Goal: Task Accomplishment & Management: Manage account settings

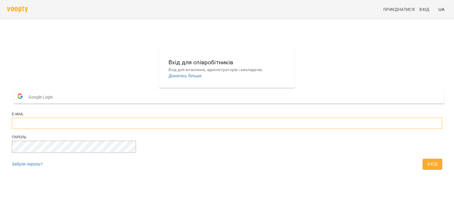
type input "**********"
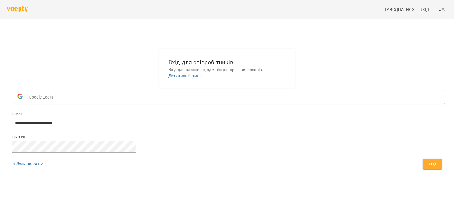
click at [427, 168] on span "Вхід" at bounding box center [432, 164] width 10 height 7
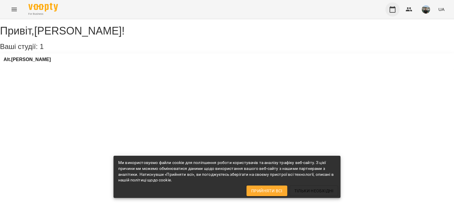
click at [393, 10] on icon "button" at bounding box center [392, 9] width 7 height 7
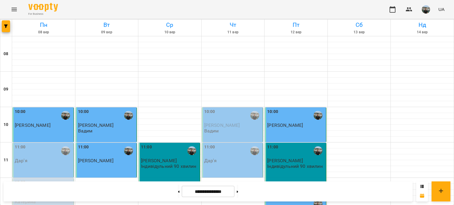
scroll to position [148, 0]
click at [178, 193] on icon at bounding box center [178, 192] width 1 height 2
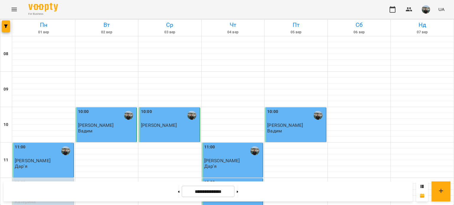
scroll to position [389, 0]
click at [238, 192] on icon at bounding box center [237, 192] width 1 height 2
type input "**********"
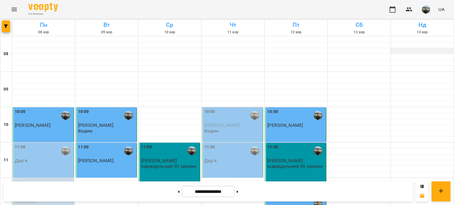
scroll to position [0, 0]
click at [425, 9] on img "button" at bounding box center [425, 9] width 8 height 8
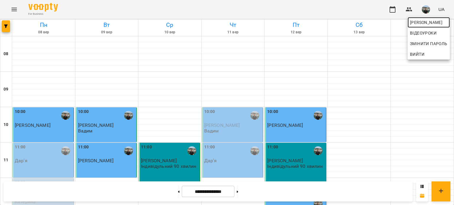
click at [417, 22] on span "[PERSON_NAME]" at bounding box center [429, 22] width 38 height 7
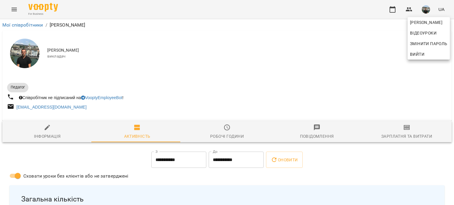
drag, startPoint x: 451, startPoint y: 34, endPoint x: 451, endPoint y: 42, distance: 7.7
click at [451, 42] on div at bounding box center [227, 102] width 454 height 205
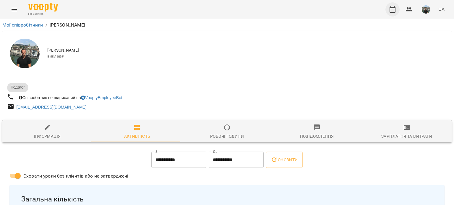
click at [393, 9] on icon "button" at bounding box center [392, 9] width 7 height 7
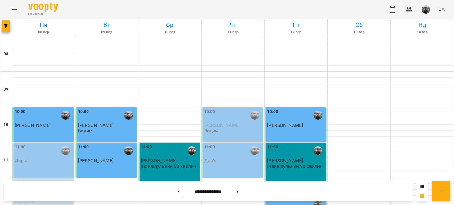
click at [427, 9] on img "button" at bounding box center [425, 9] width 8 height 8
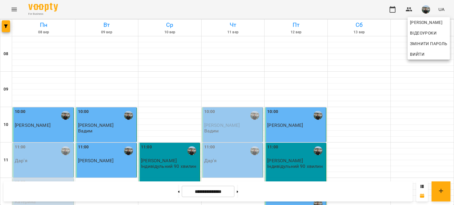
click at [419, 54] on span "Вийти" at bounding box center [417, 54] width 14 height 7
